Goal: Check status: Check status

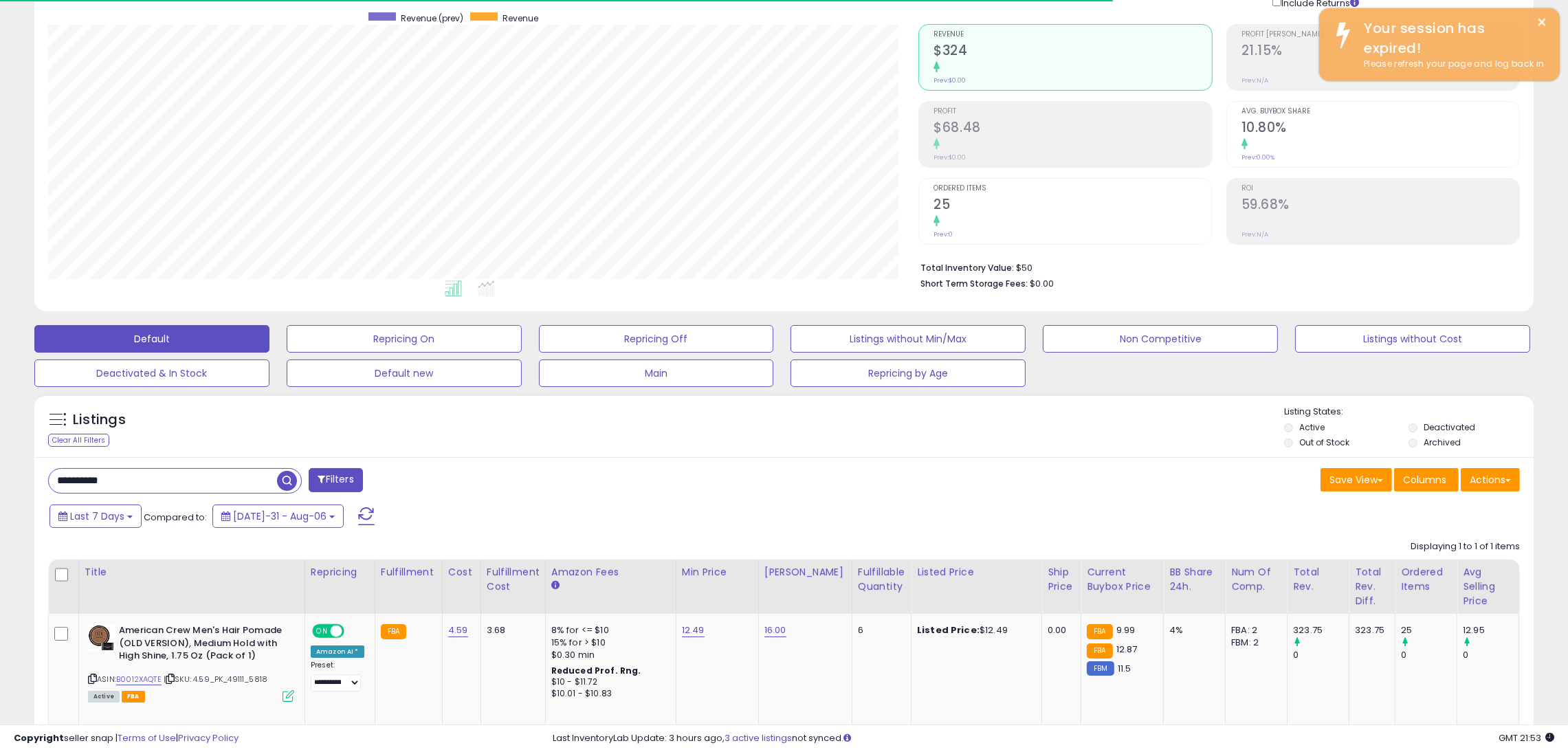
scroll to position [281, 871]
